Goal: Task Accomplishment & Management: Manage account settings

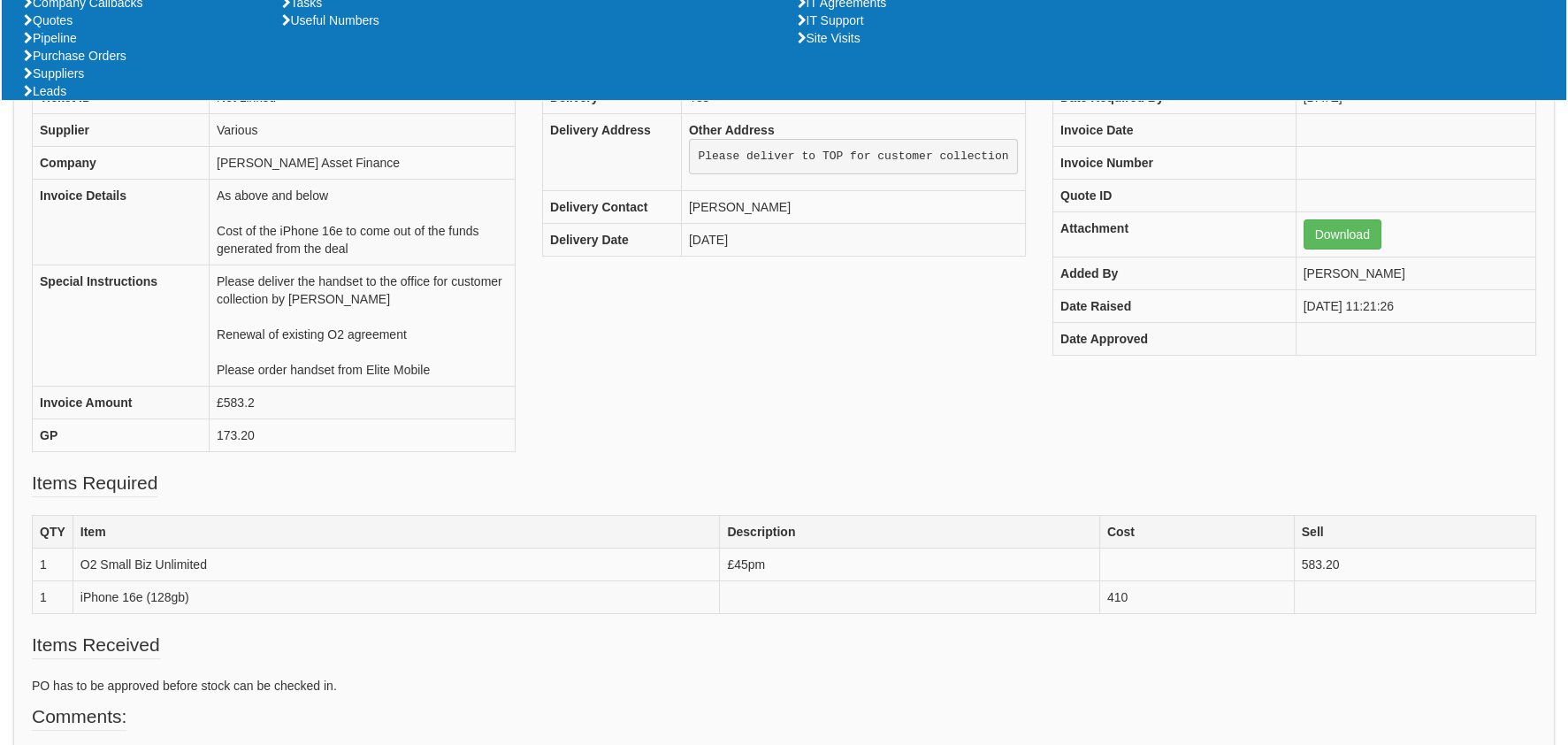
scroll to position [265, 0]
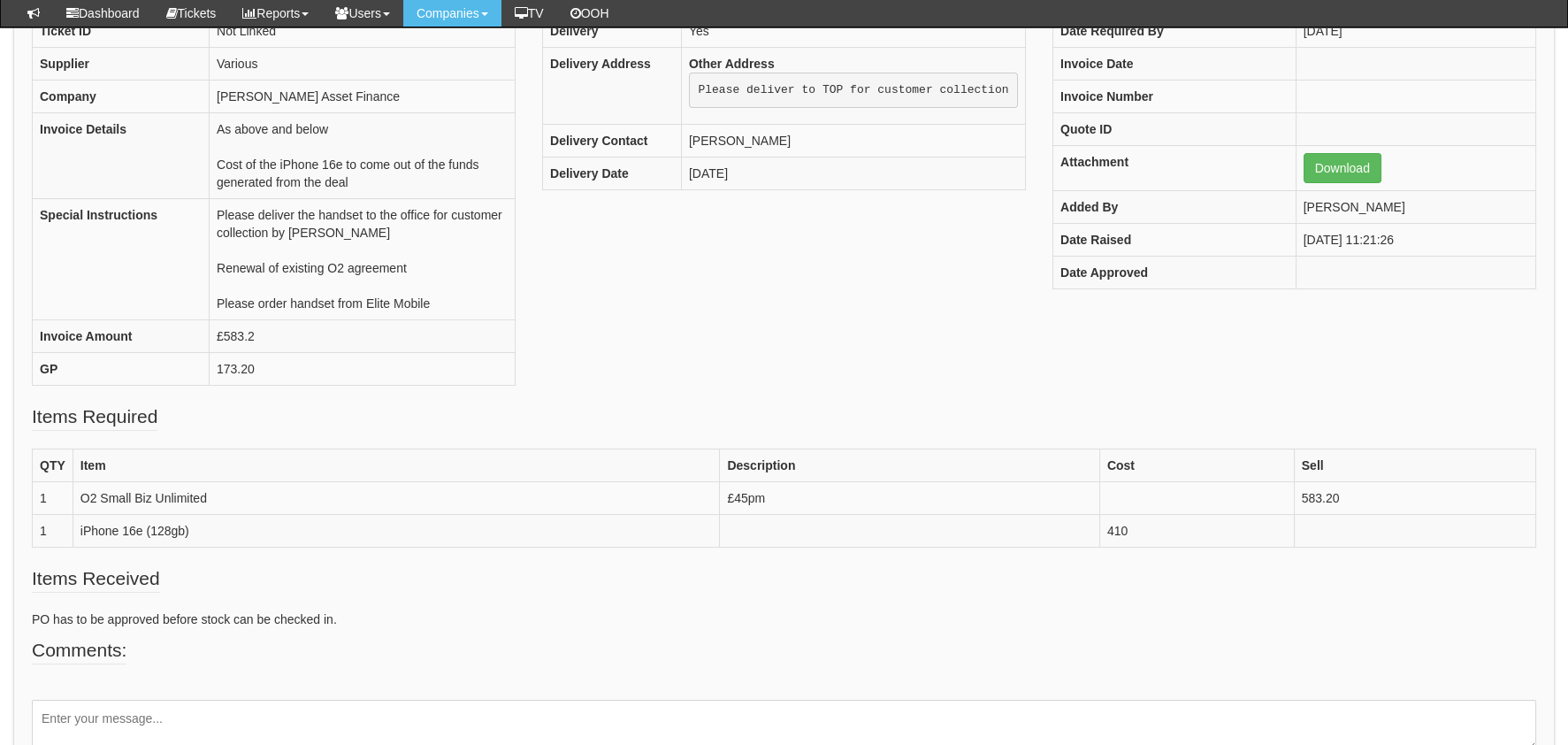
click at [1051, 641] on fieldset "Comments: Add Comment" at bounding box center [783, 715] width 1504 height 158
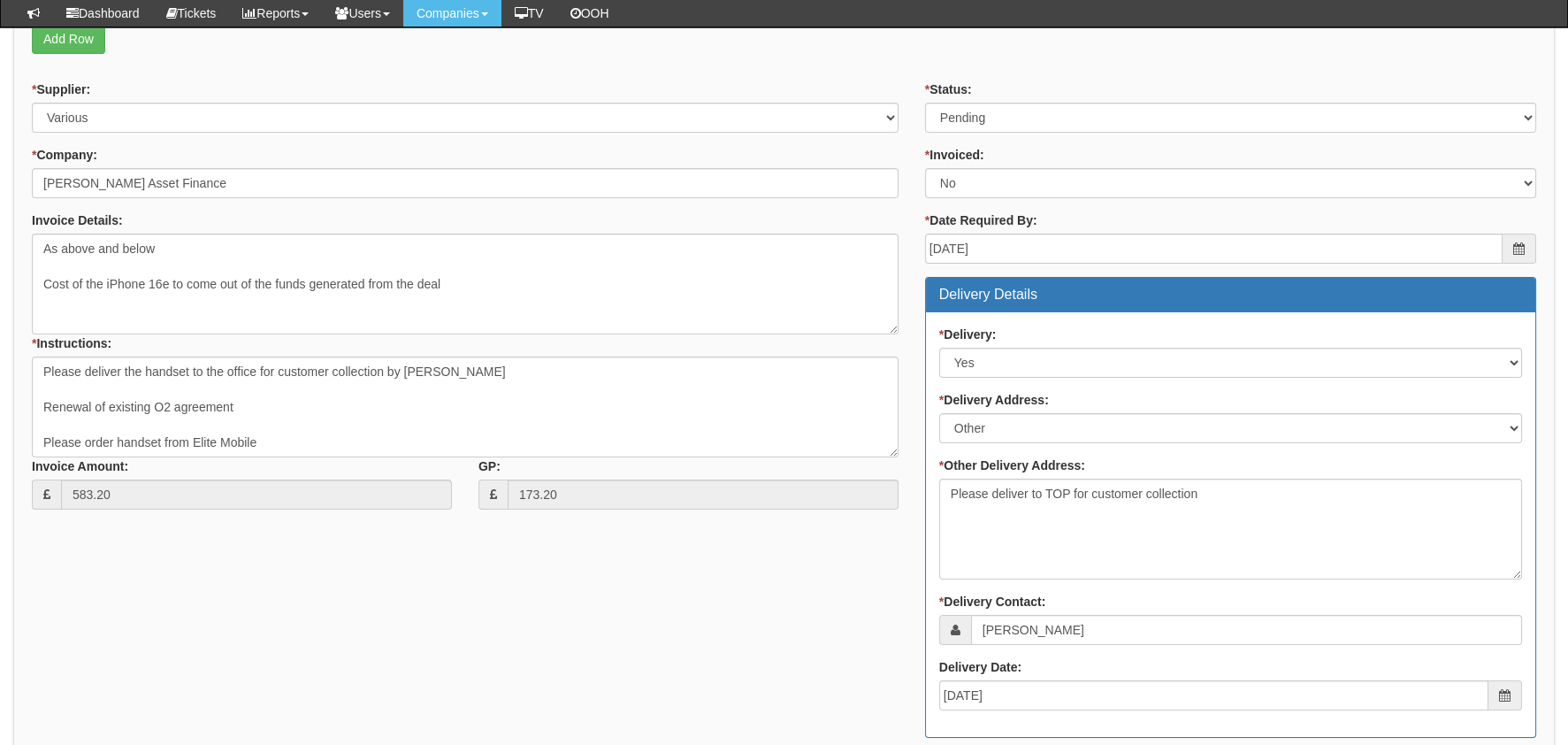
scroll to position [490, 0]
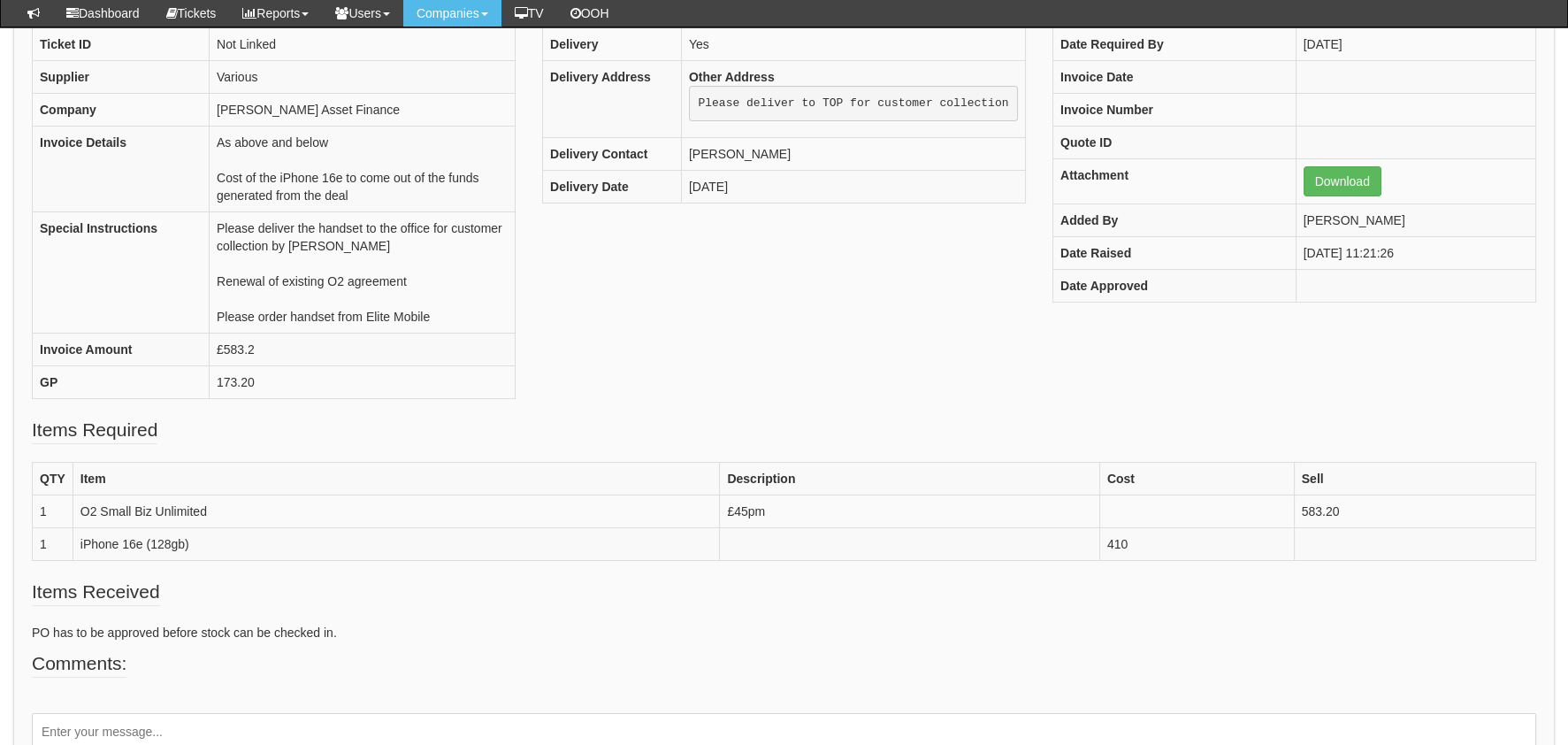
scroll to position [265, 0]
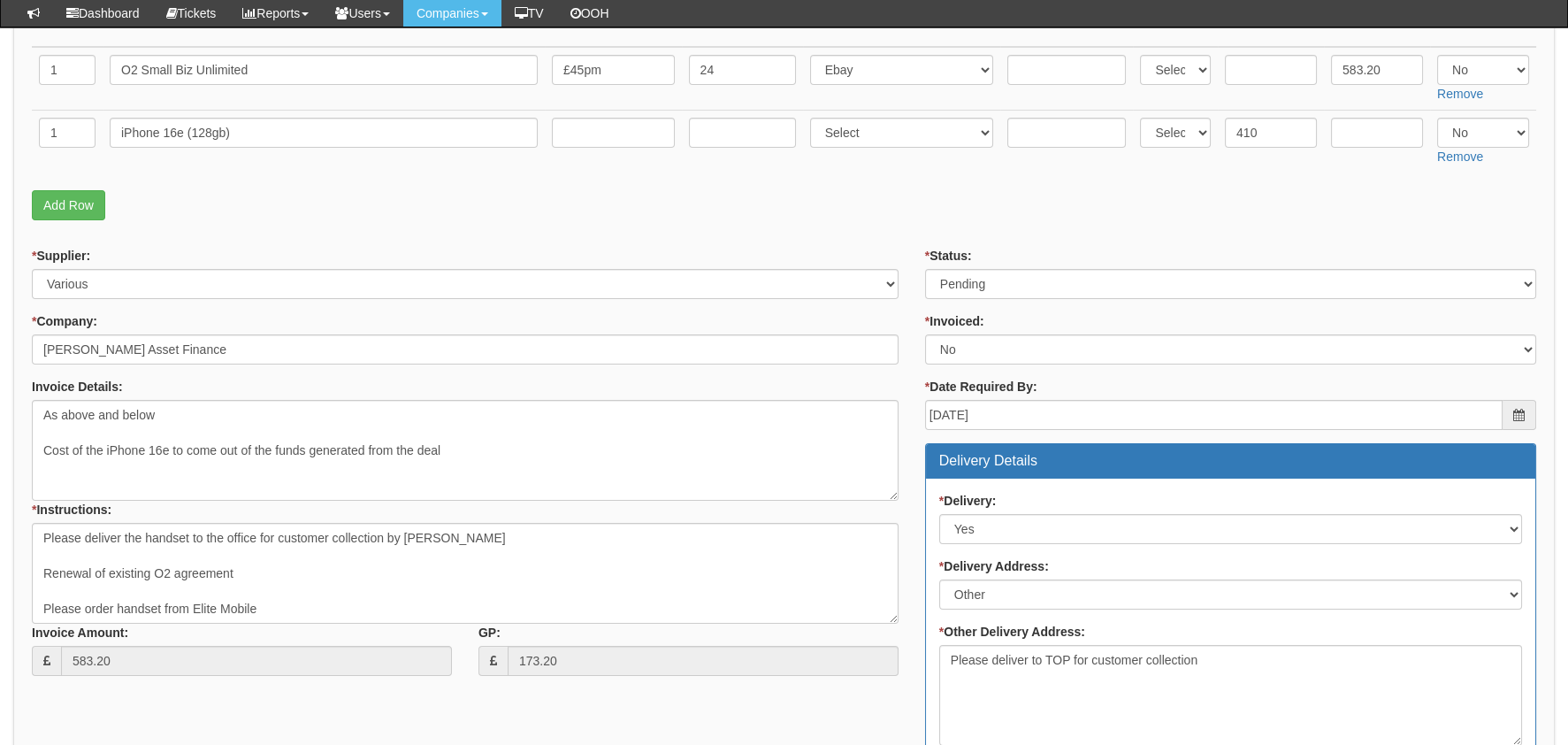
drag, startPoint x: 514, startPoint y: 376, endPoint x: 602, endPoint y: 441, distance: 109.4
click at [514, 377] on div "Invoice Details: As above and below Cost of the iPhone 16e to come out of the f…" at bounding box center [465, 388] width 867 height 22
